Goal: Task Accomplishment & Management: Use online tool/utility

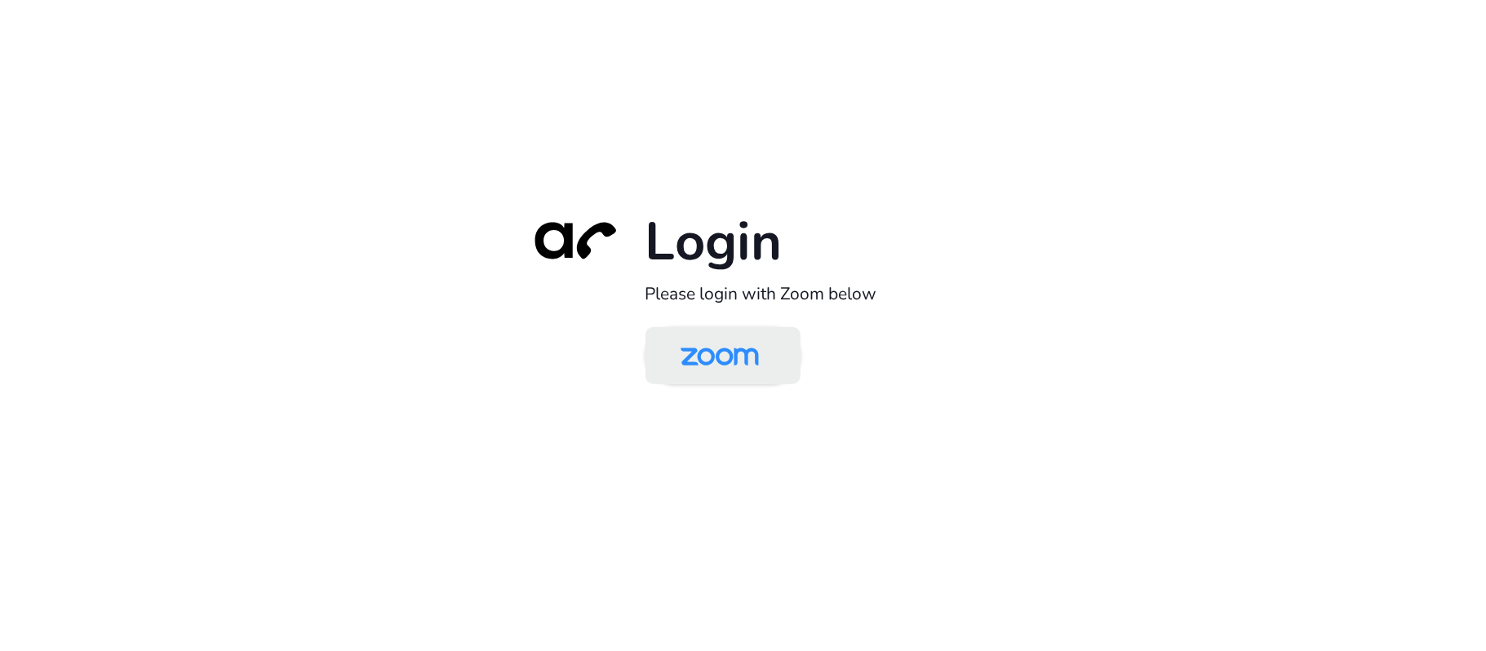
click at [784, 357] on link at bounding box center [723, 354] width 155 height 57
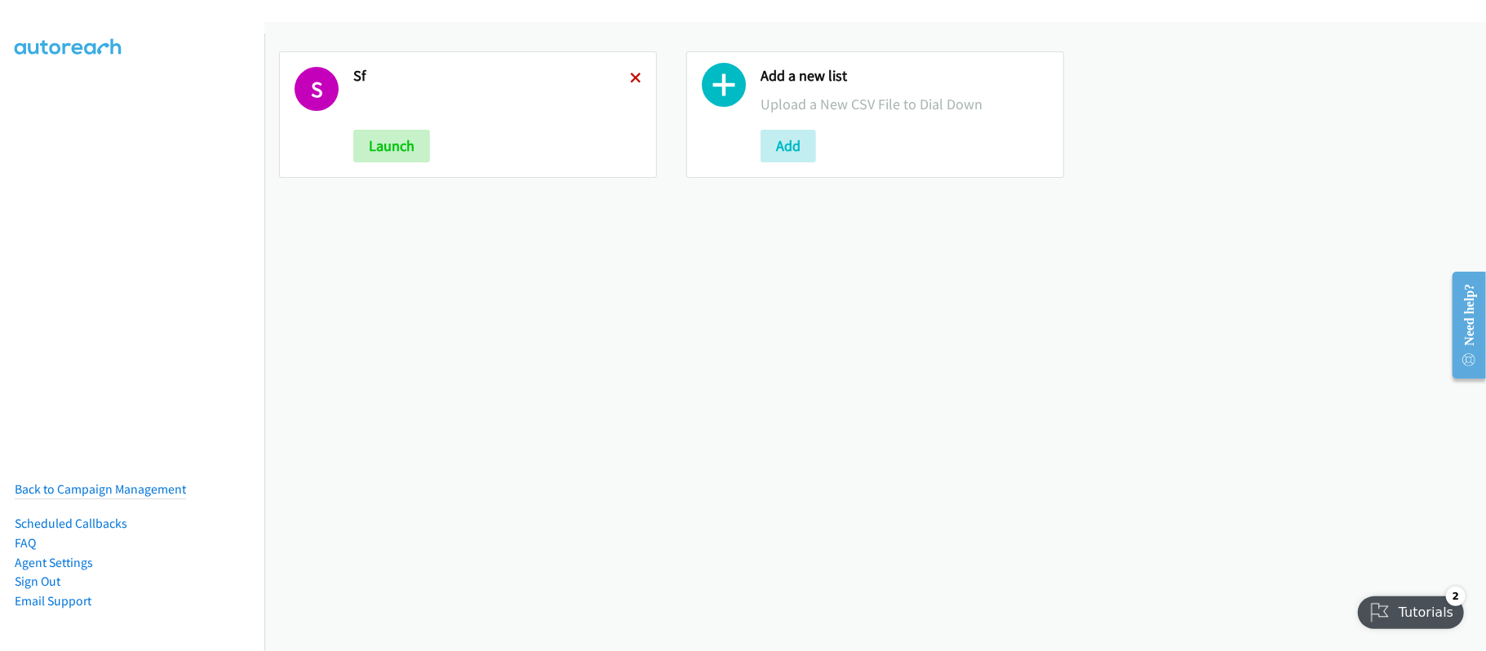
click at [630, 73] on icon at bounding box center [635, 78] width 11 height 11
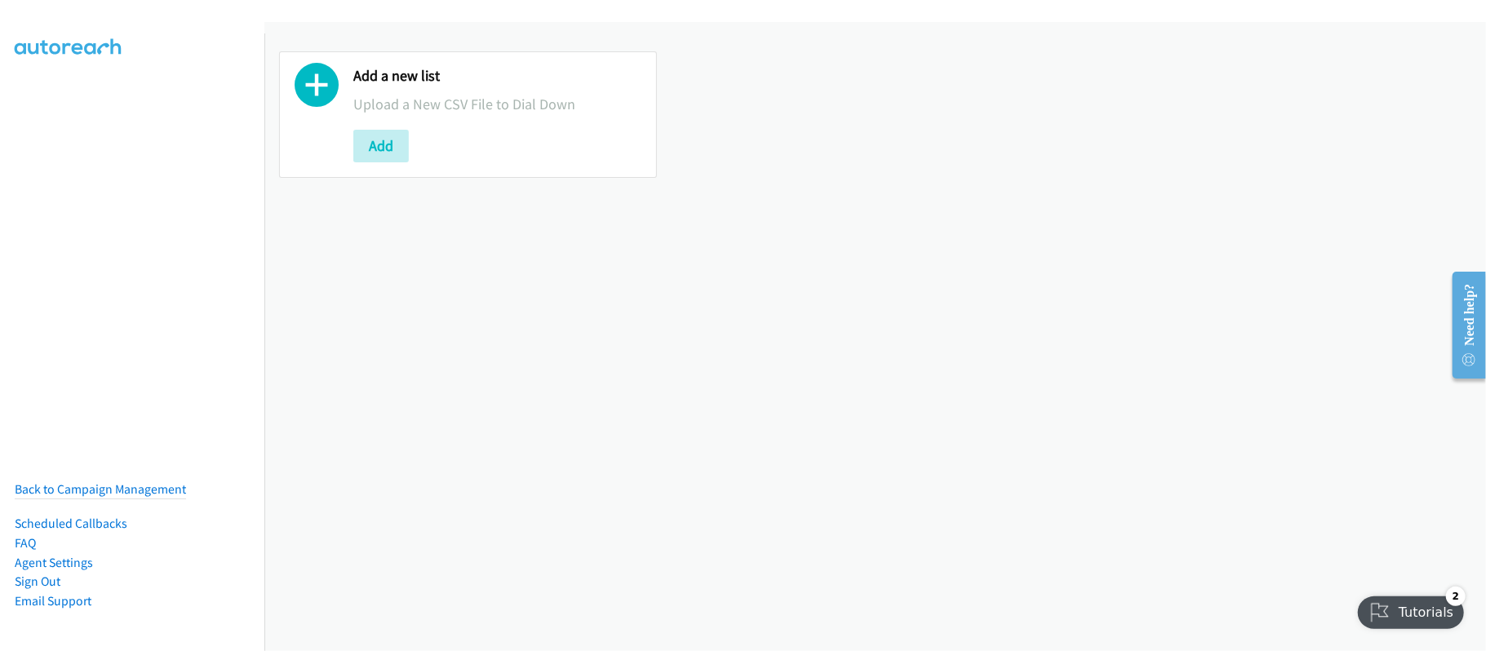
click at [522, 406] on div "Add a new list Upload a New CSV File to Dial Down Add" at bounding box center [875, 336] width 1222 height 629
click at [601, 349] on div "Add a new list Upload a New CSV File to Dial Down Add" at bounding box center [875, 336] width 1222 height 629
